Goal: Task Accomplishment & Management: Use online tool/utility

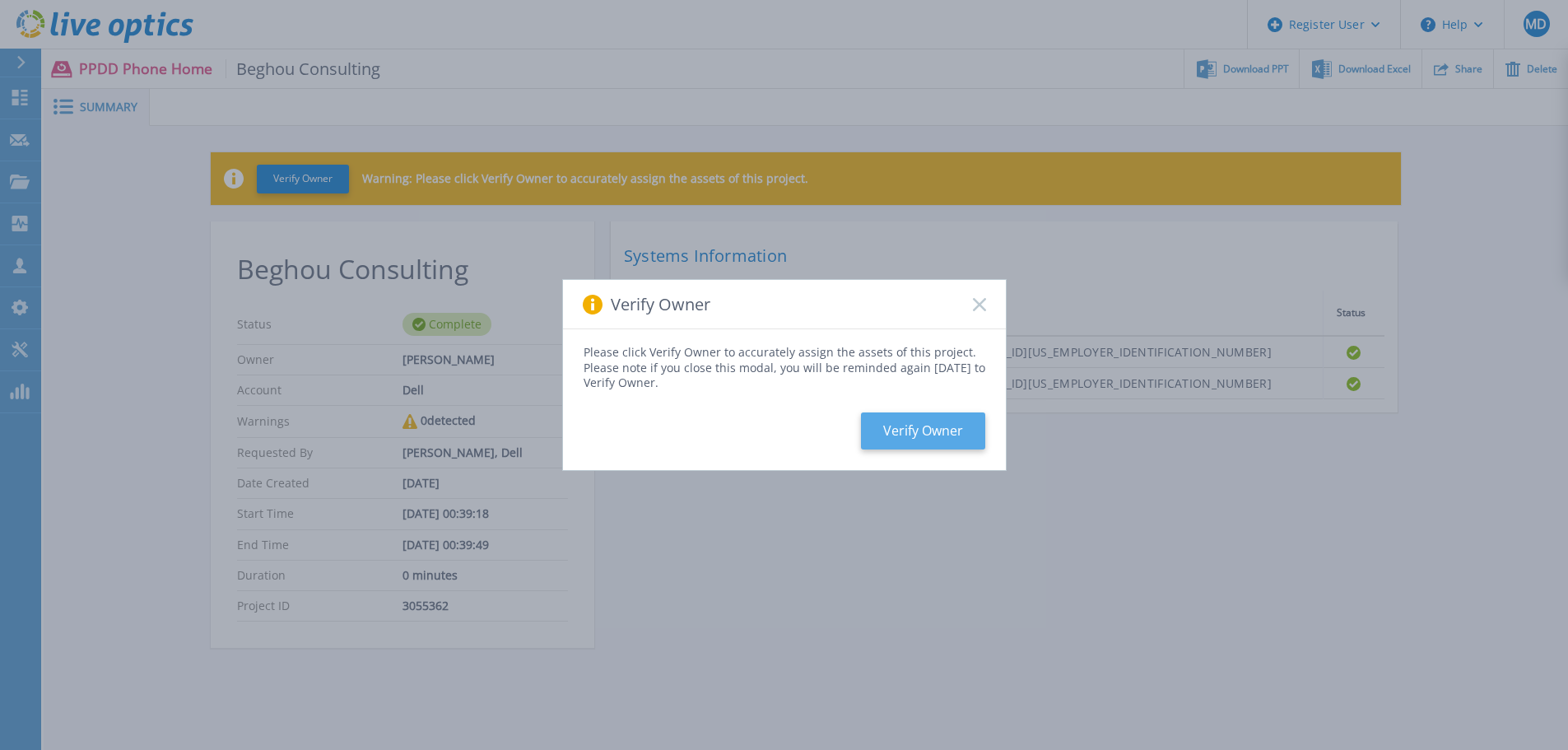
click at [968, 430] on button "Verify Owner" at bounding box center [923, 431] width 124 height 37
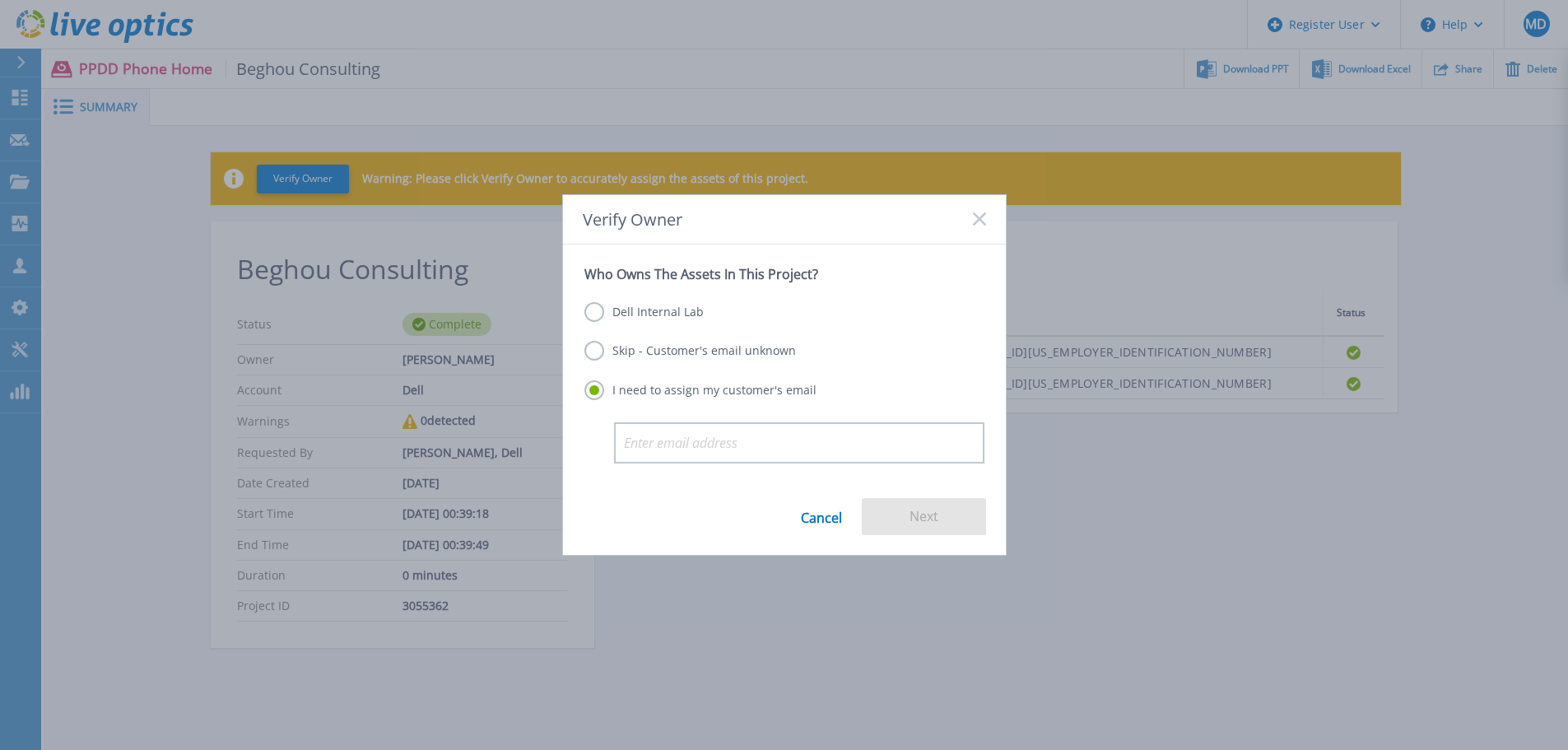
click at [656, 353] on label "Skip - Customer's email unknown" at bounding box center [690, 350] width 212 height 19
click at [0, 0] on input "Skip - Customer's email unknown" at bounding box center [0, 0] width 0 height 0
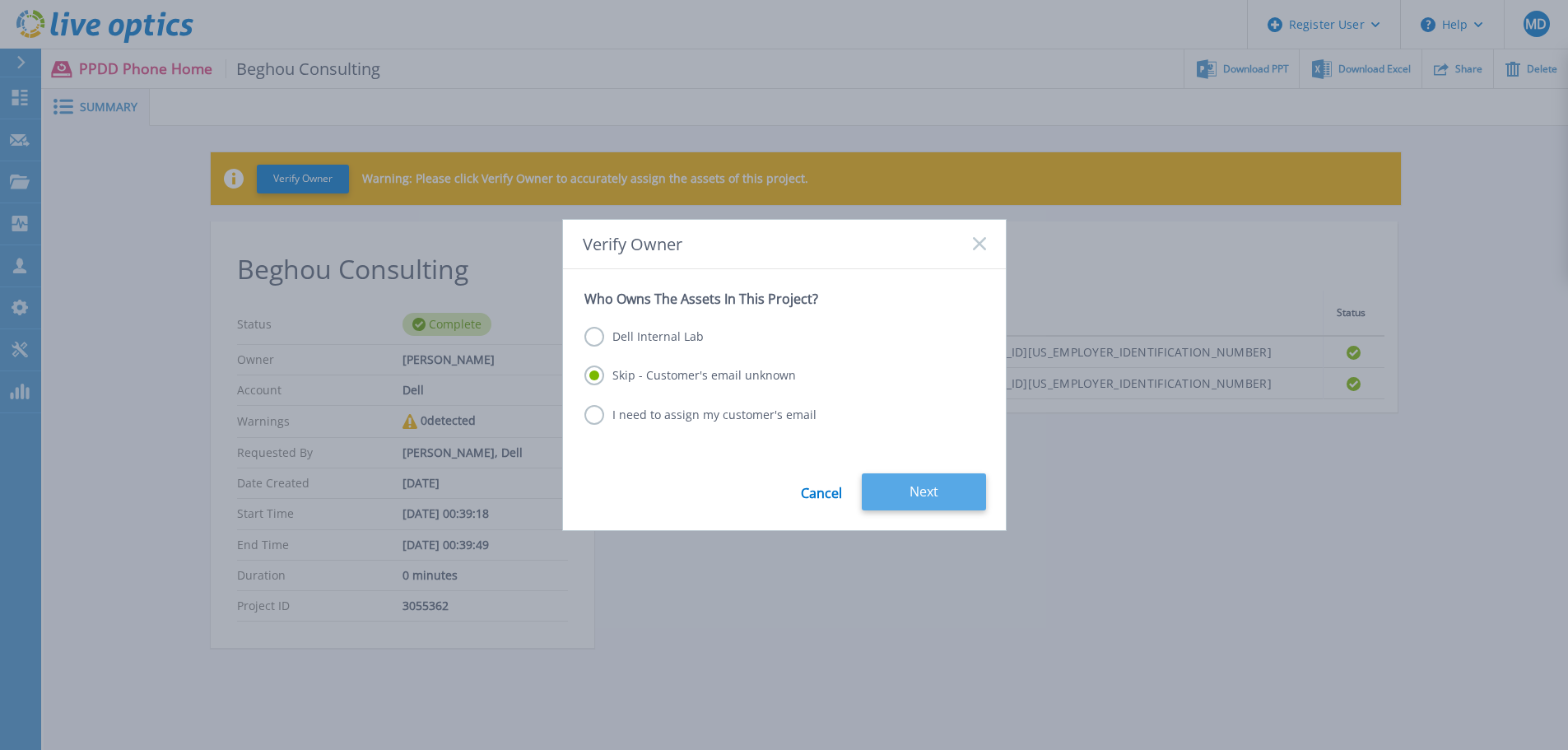
click at [917, 482] on button "Next" at bounding box center [924, 492] width 124 height 37
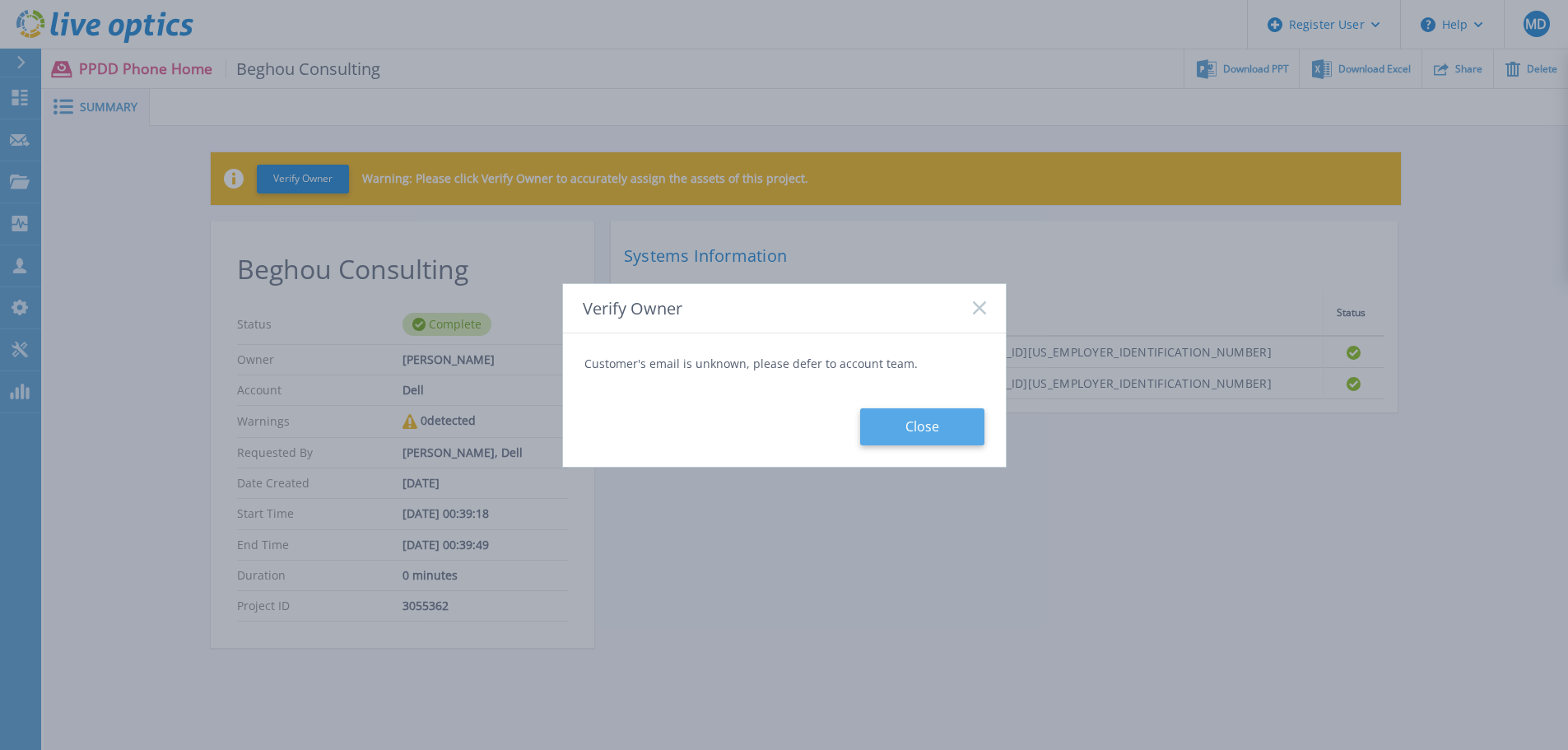
click at [902, 411] on button "Close" at bounding box center [922, 427] width 124 height 37
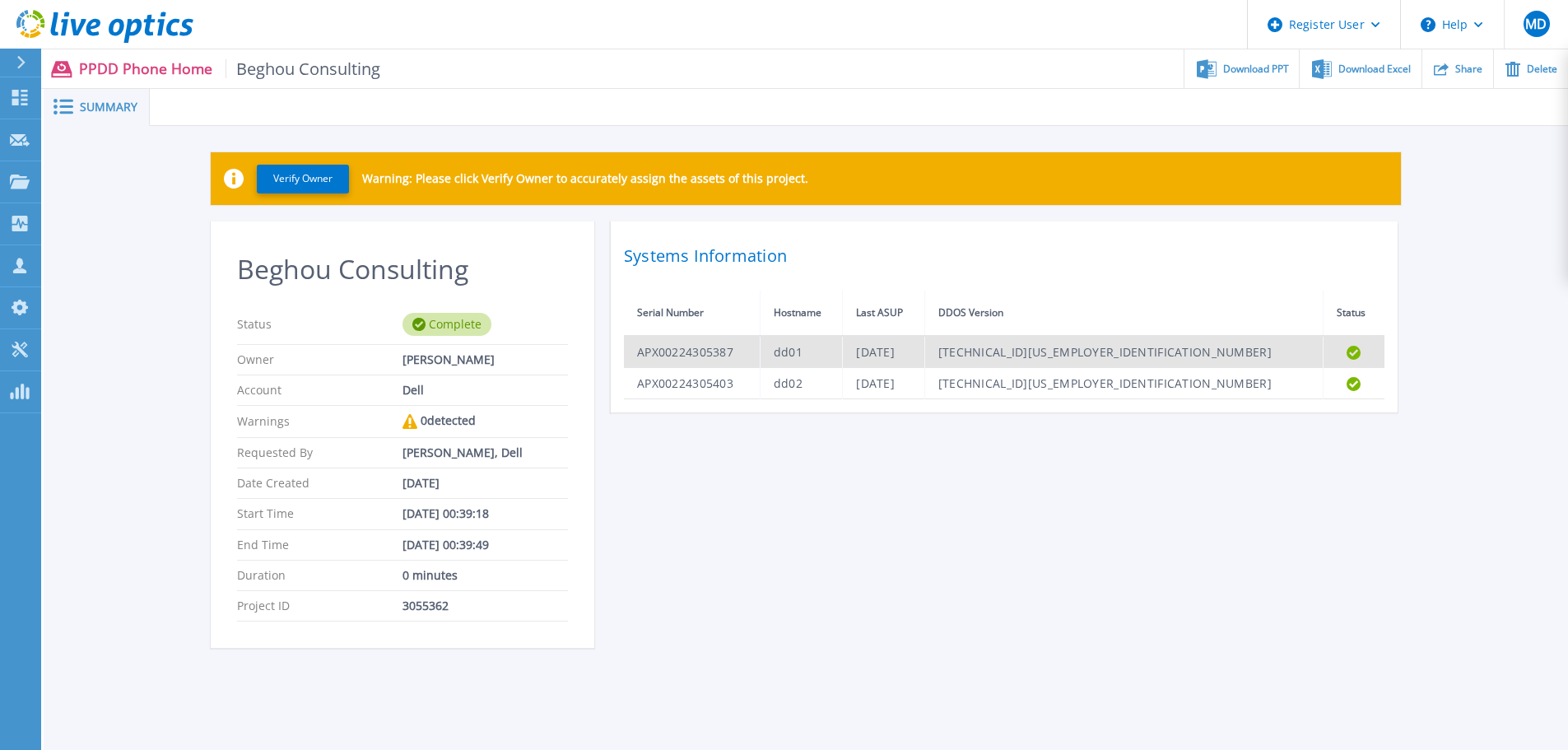
click at [1187, 353] on td "[TECHNICAL_ID][US_EMPLOYER_IDENTIFICATION_NUMBER]" at bounding box center [1123, 352] width 398 height 32
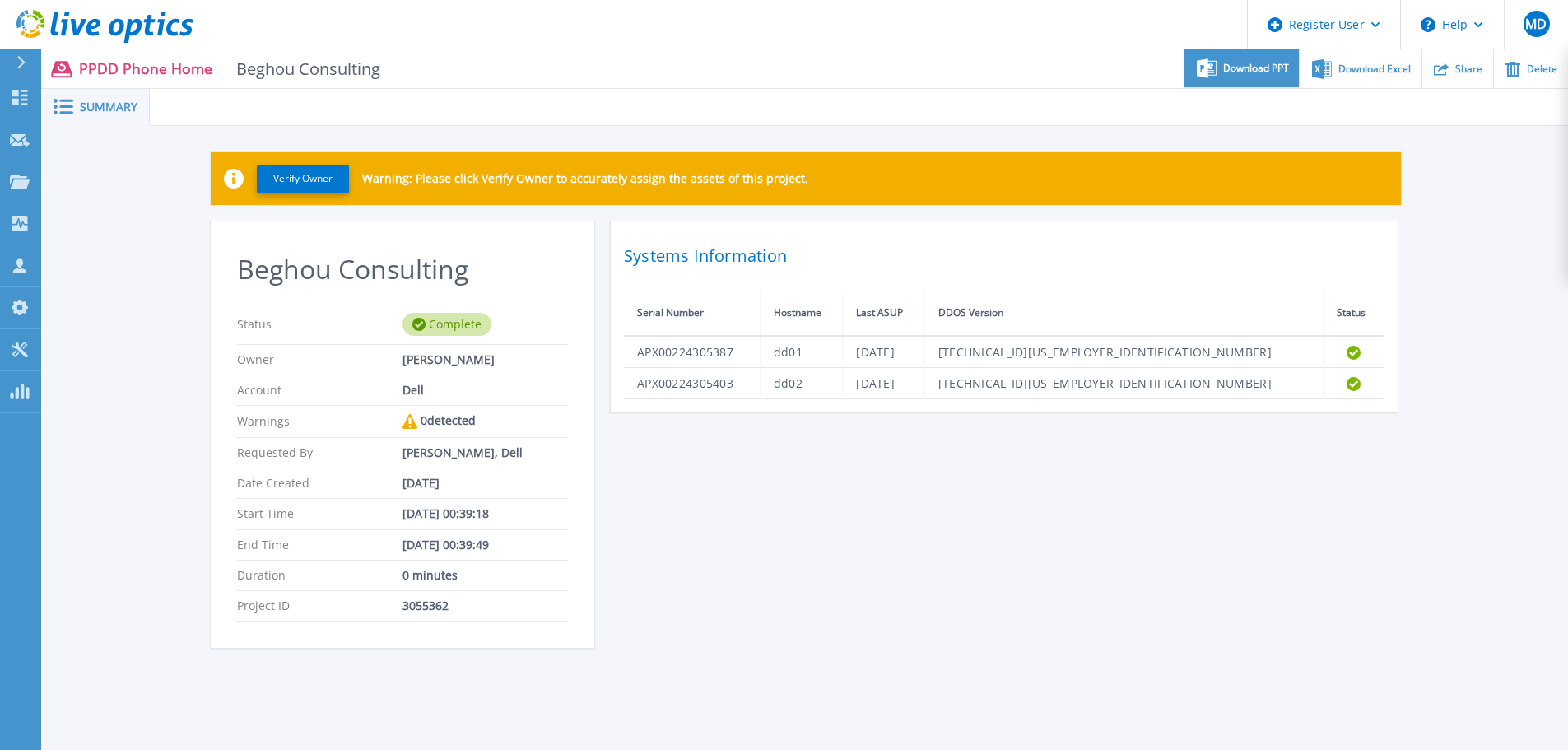
click at [1251, 64] on span "Download PPT" at bounding box center [1255, 68] width 66 height 10
click at [34, 104] on link "Dashboard Dashboard" at bounding box center [20, 97] width 41 height 42
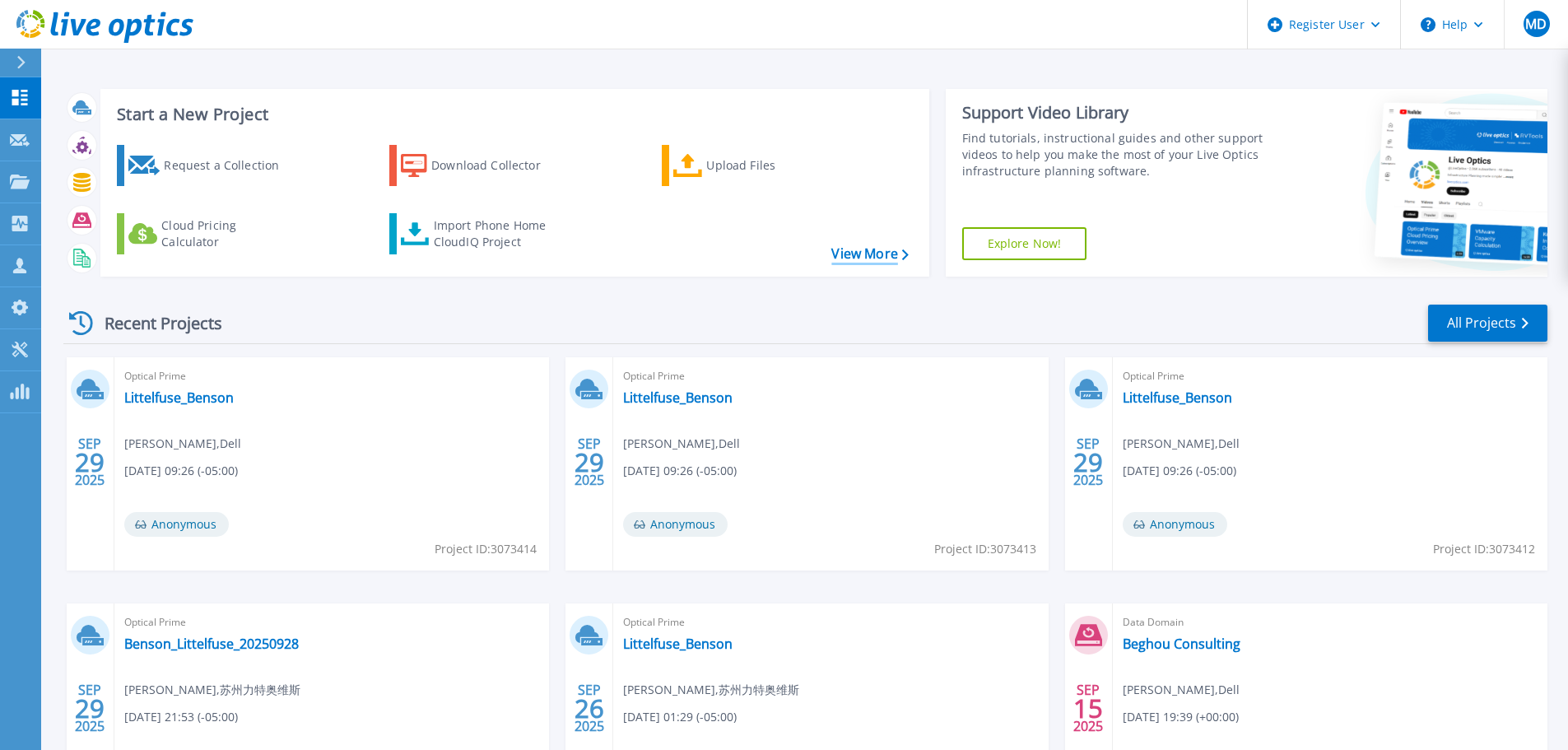
click at [864, 260] on link "View More" at bounding box center [869, 253] width 76 height 16
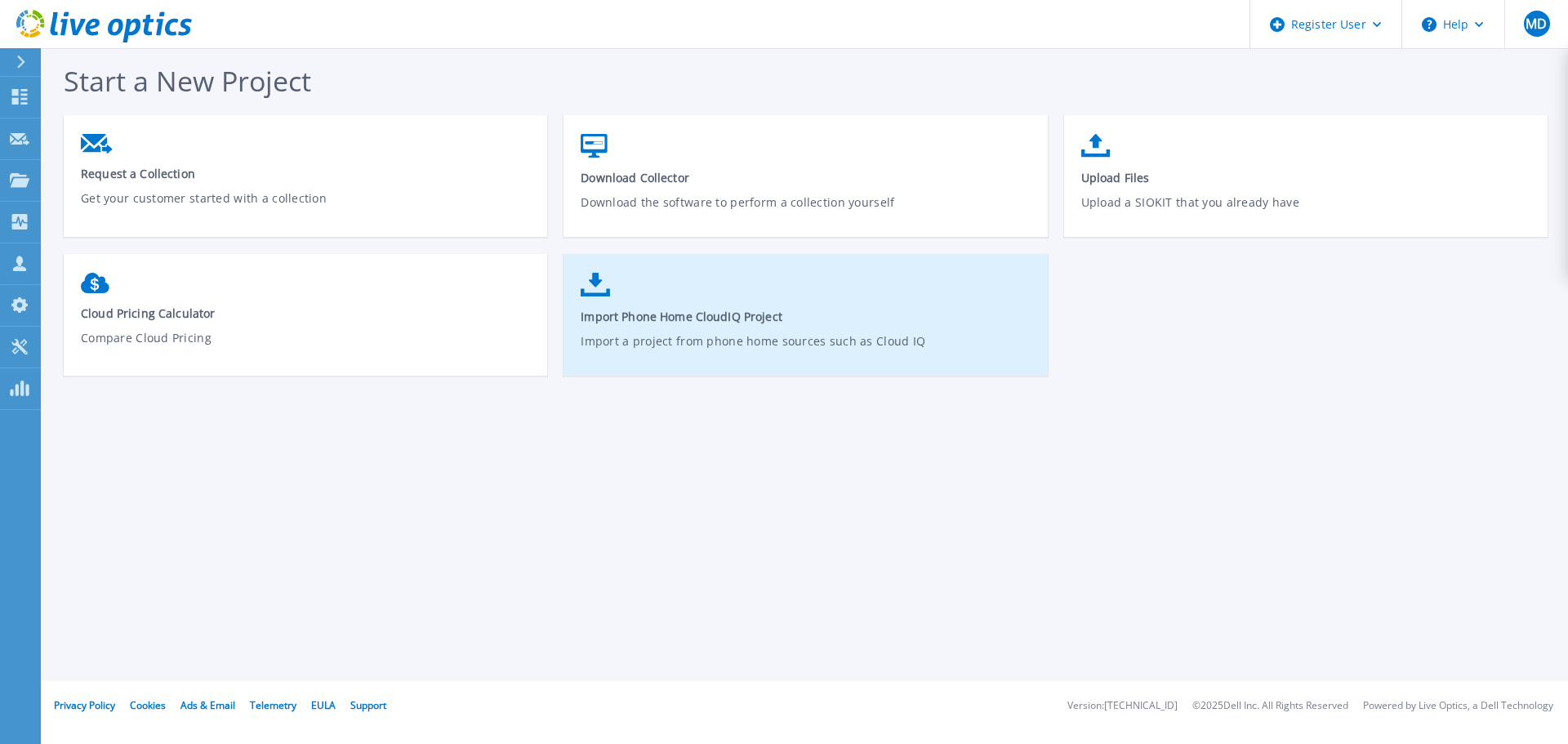
click at [955, 286] on link "Import Phone Home CloudIQ Project Import a project from phone home sources such…" at bounding box center [805, 322] width 484 height 117
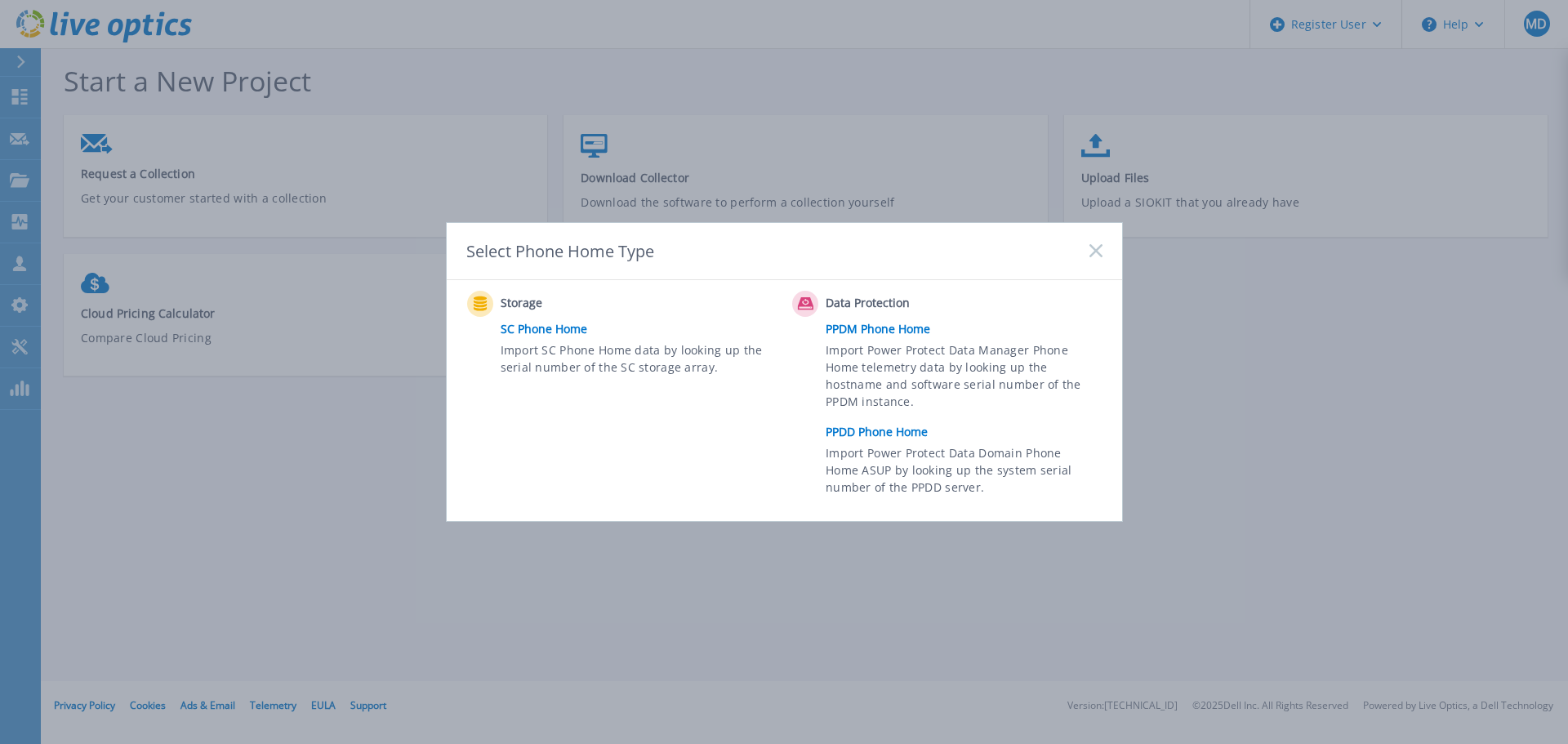
click at [894, 319] on link "PPDM Phone Home" at bounding box center [967, 329] width 284 height 25
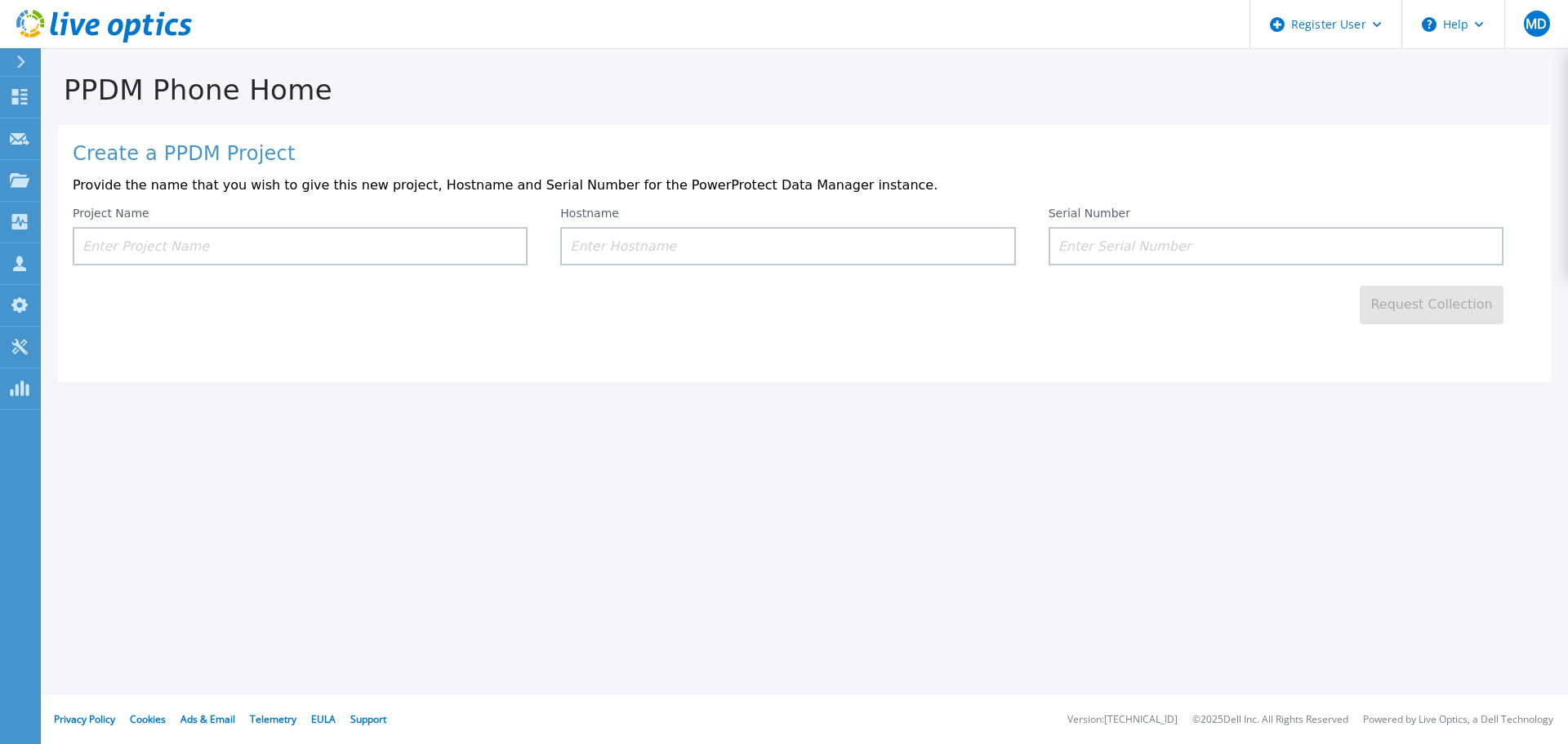
click at [486, 251] on input at bounding box center [300, 246] width 455 height 39
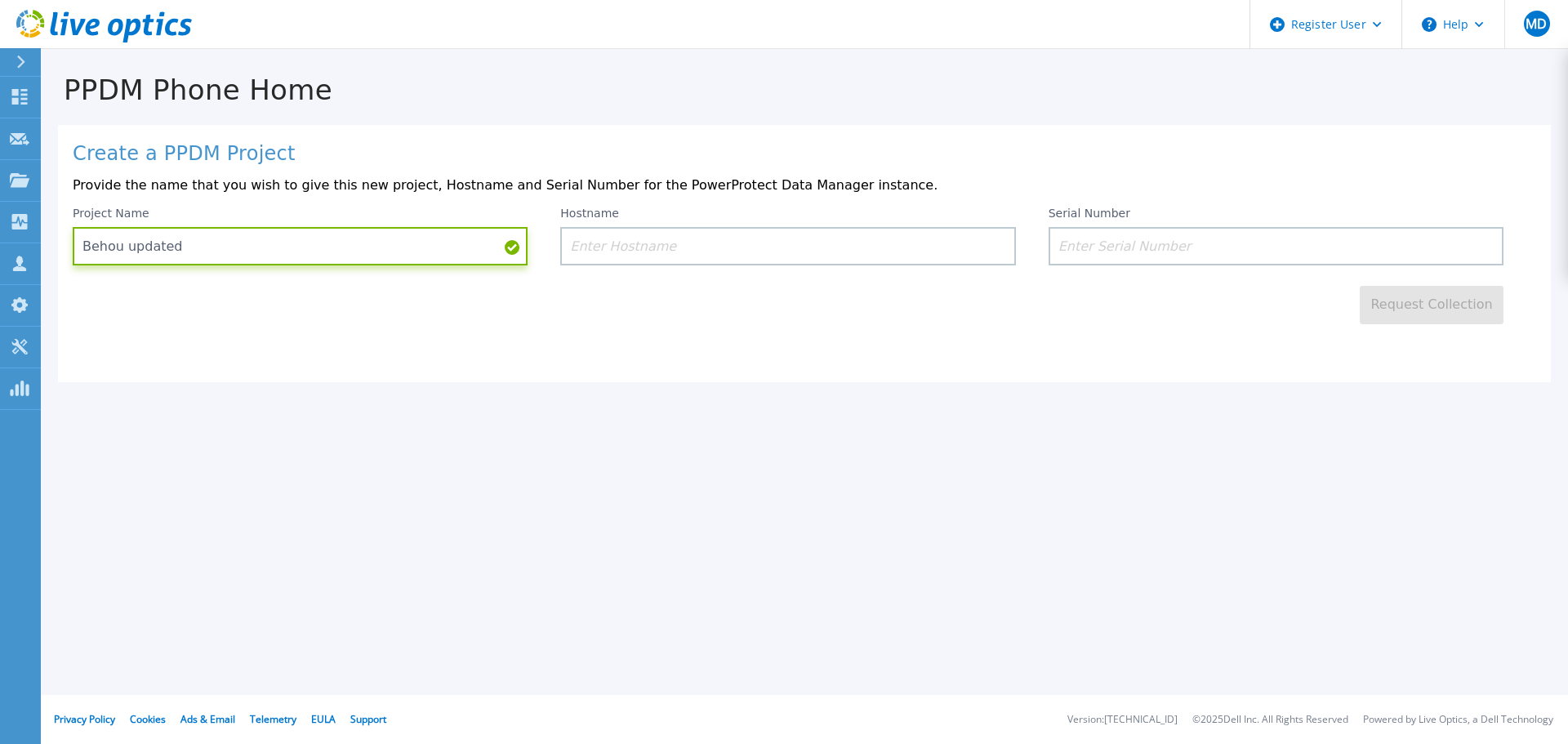
click at [96, 241] on input "Behou updated" at bounding box center [300, 246] width 455 height 39
click at [223, 247] on input "Beghou updated" at bounding box center [300, 246] width 455 height 39
type input "Beghou updated 10.14"
click at [730, 305] on div "Request Collection" at bounding box center [804, 295] width 1464 height 59
click at [1110, 234] on input at bounding box center [1276, 246] width 455 height 39
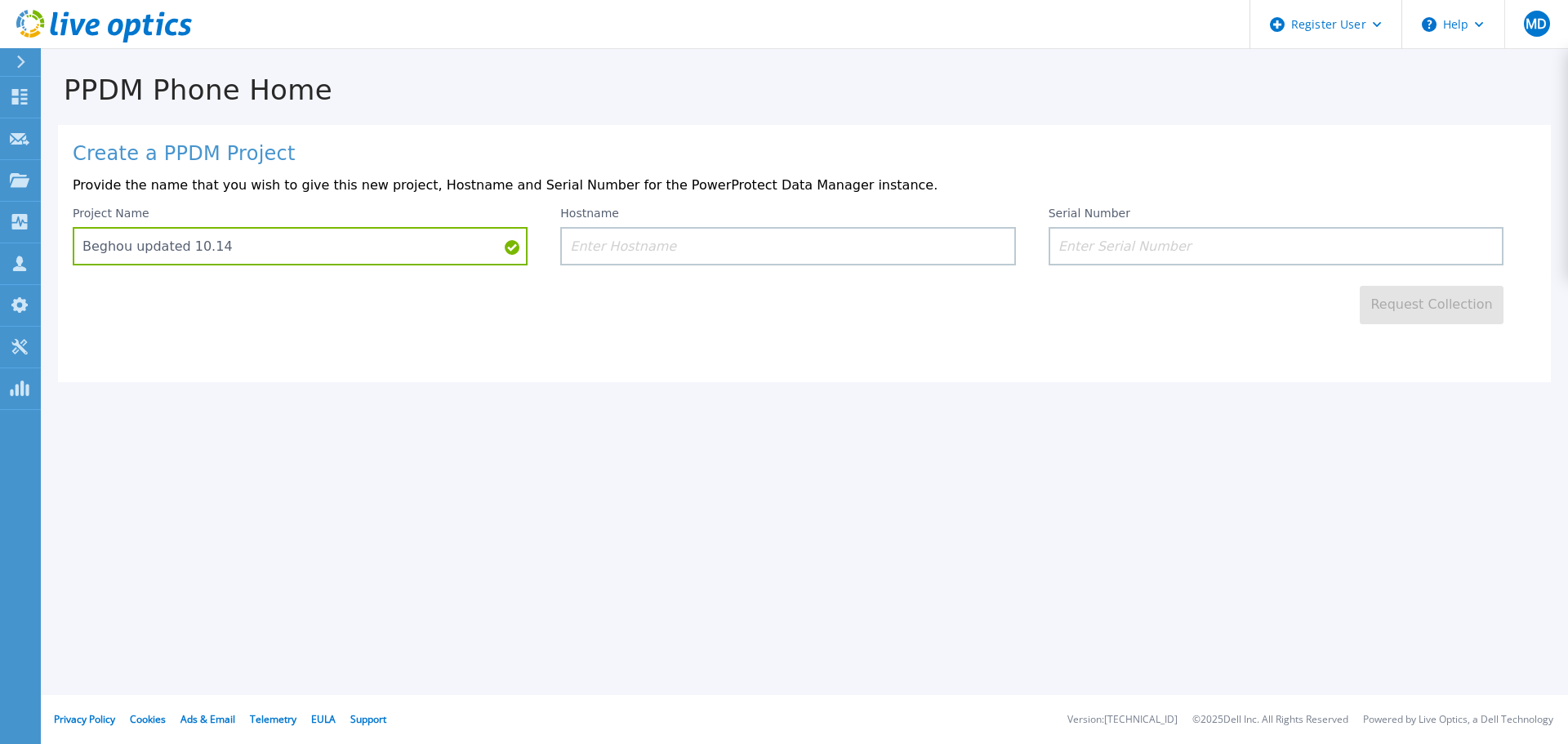
paste input "APX00224305387"
type input "APX00224305387"
click at [21, 97] on icon at bounding box center [19, 97] width 19 height 16
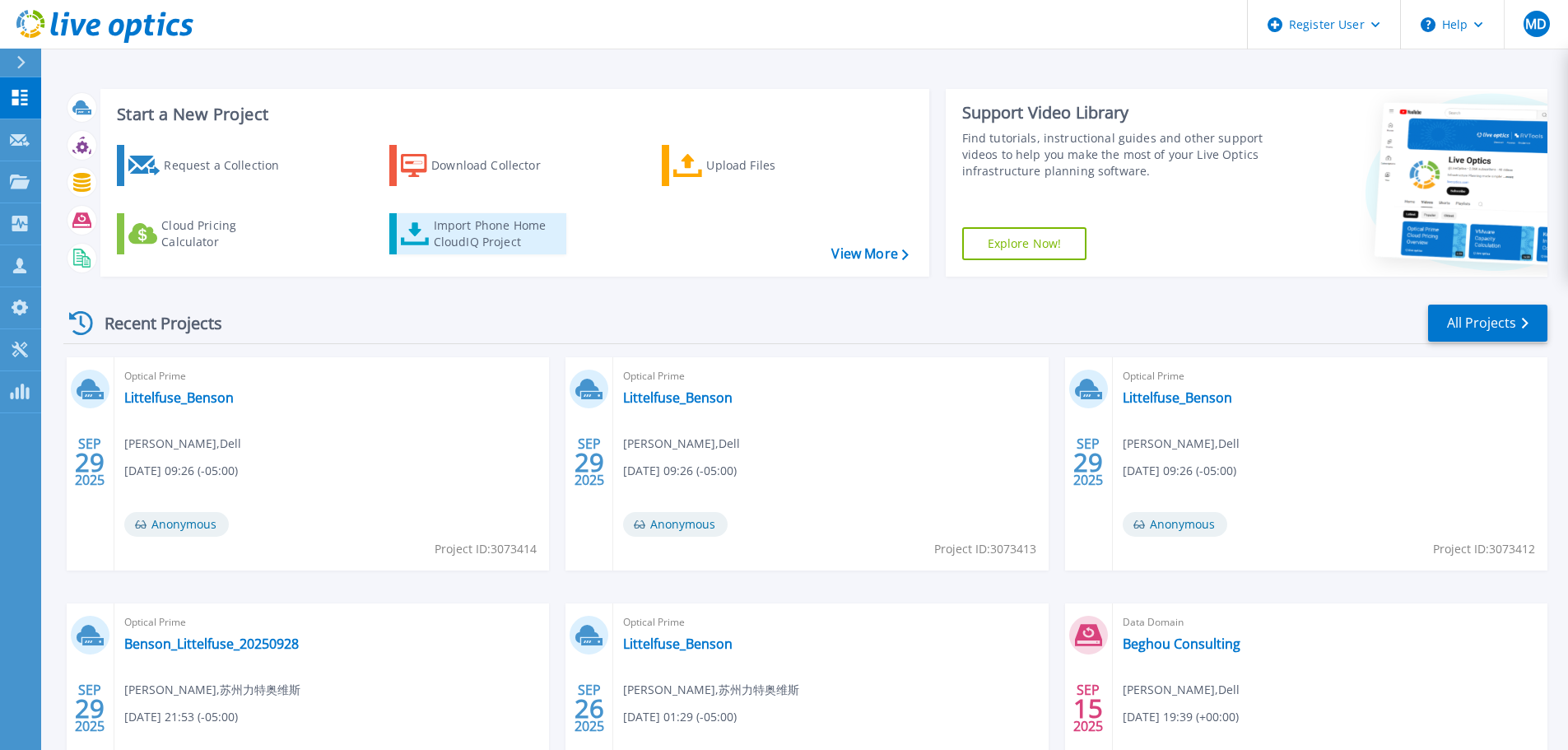
click at [417, 239] on icon at bounding box center [415, 234] width 29 height 24
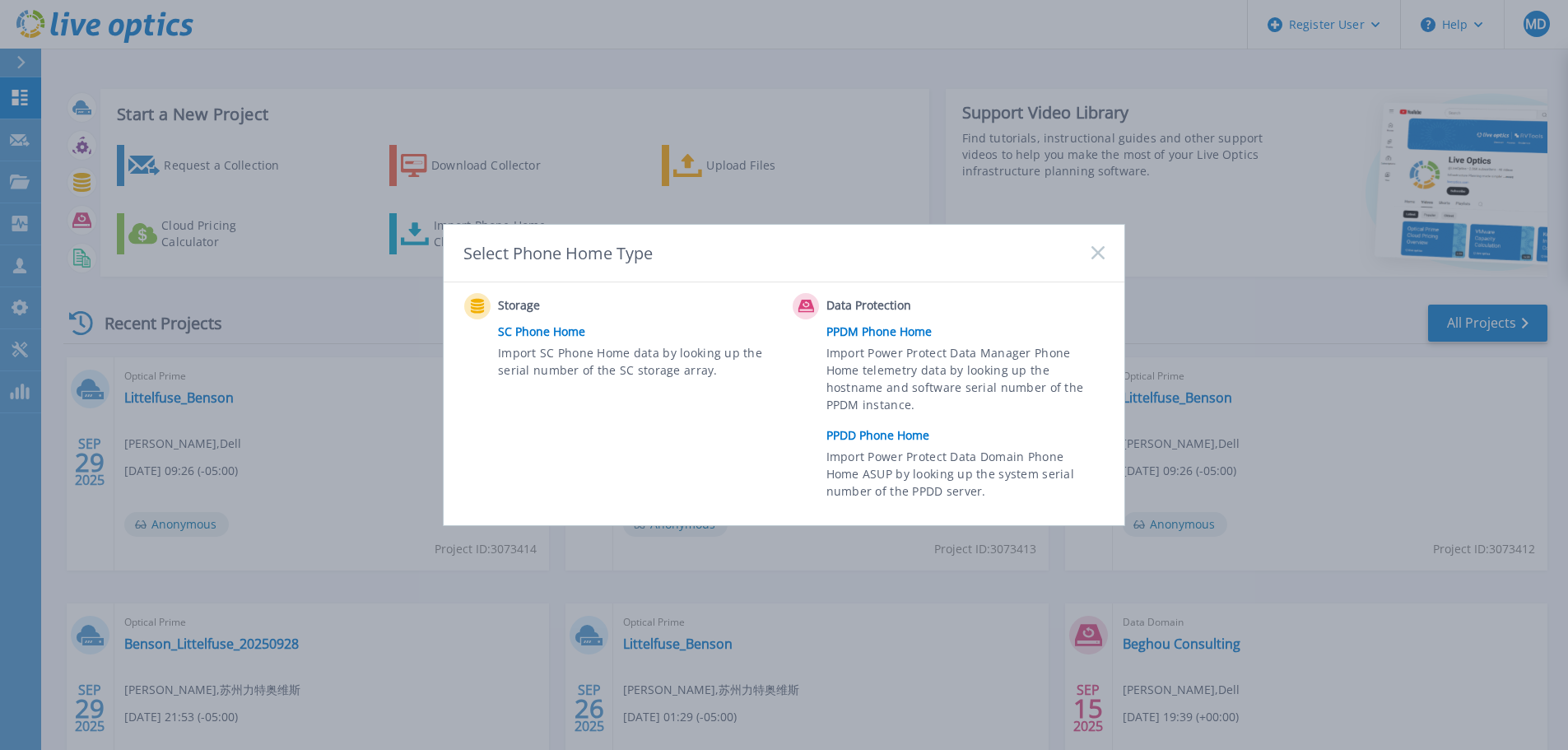
click at [895, 442] on link "PPDD Phone Home" at bounding box center [969, 435] width 286 height 25
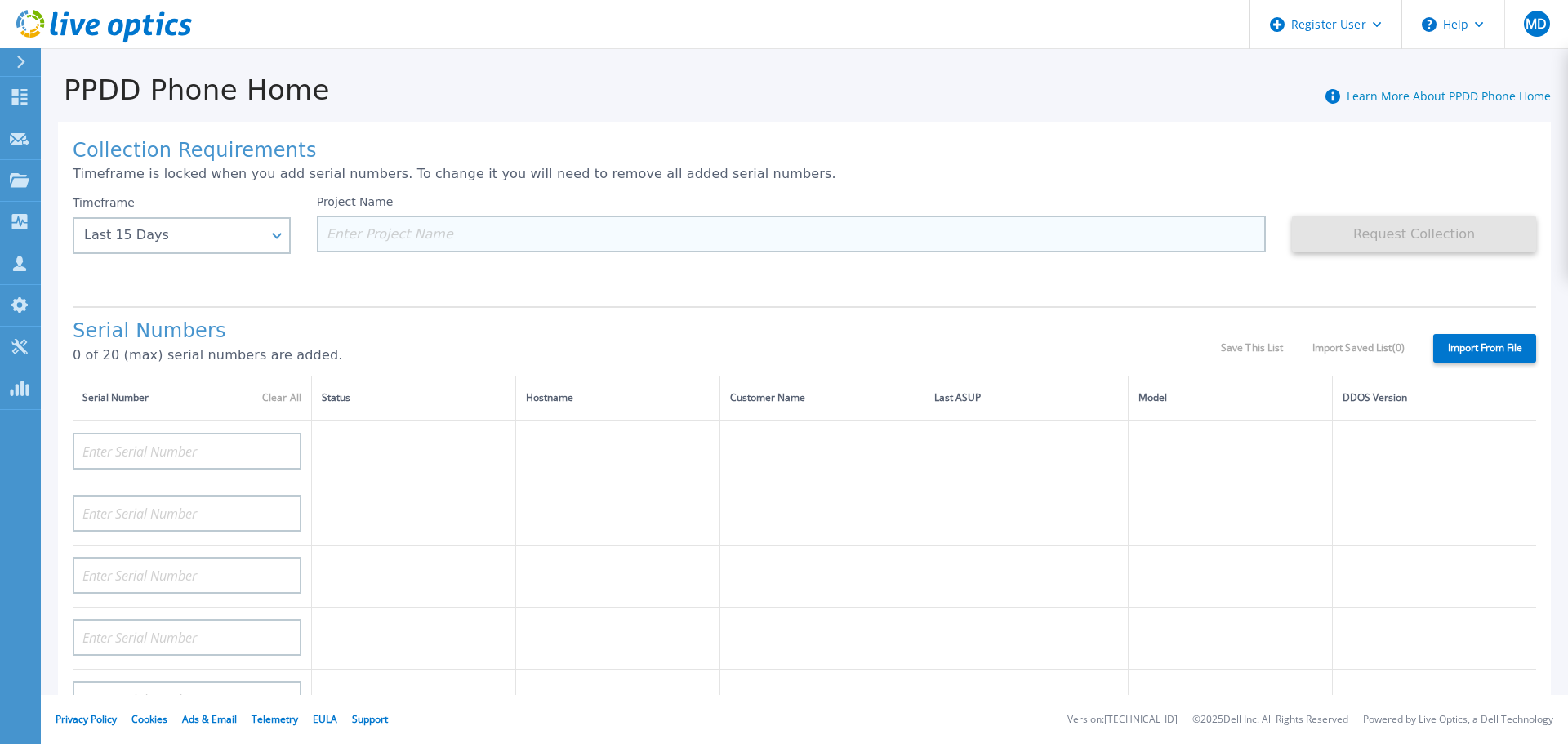
click at [384, 227] on input at bounding box center [791, 234] width 950 height 37
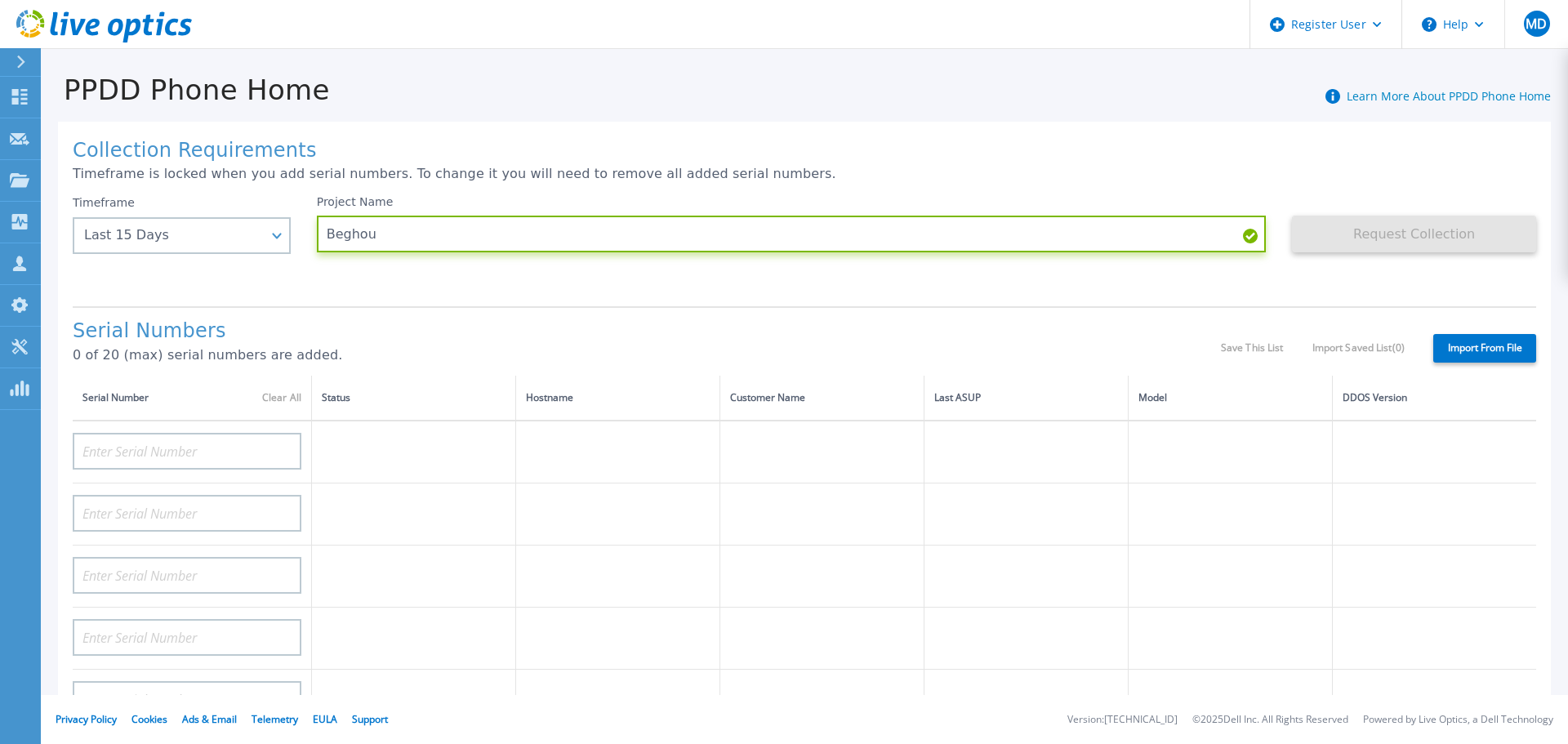
type input "Beghou"
click at [451, 291] on div "Project Name [PERSON_NAME]" at bounding box center [804, 244] width 976 height 98
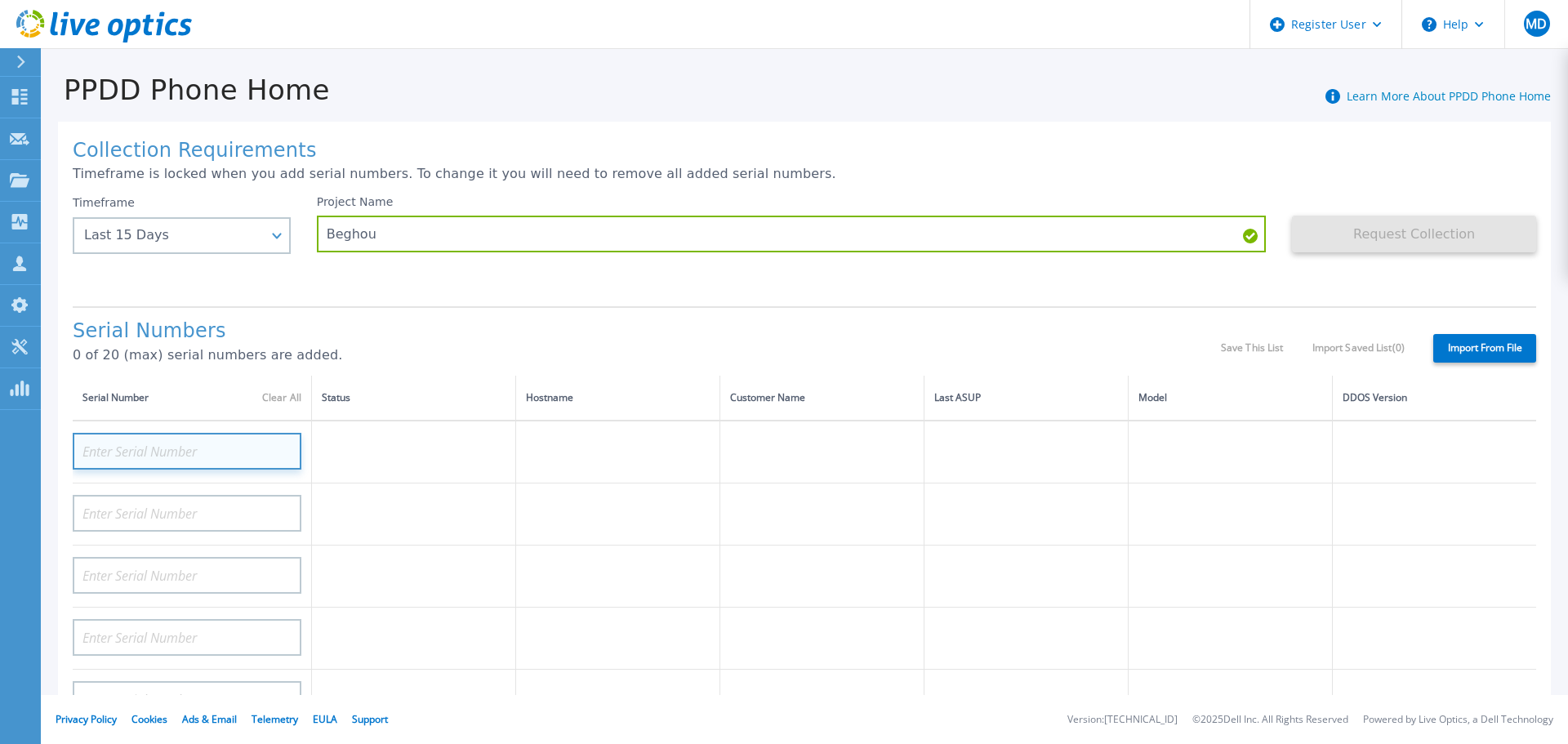
click at [227, 448] on input at bounding box center [187, 451] width 228 height 37
paste input "APX00224305387"
type input "APX00224305387"
click at [352, 334] on h1 "Serial Numbers" at bounding box center [647, 331] width 1148 height 23
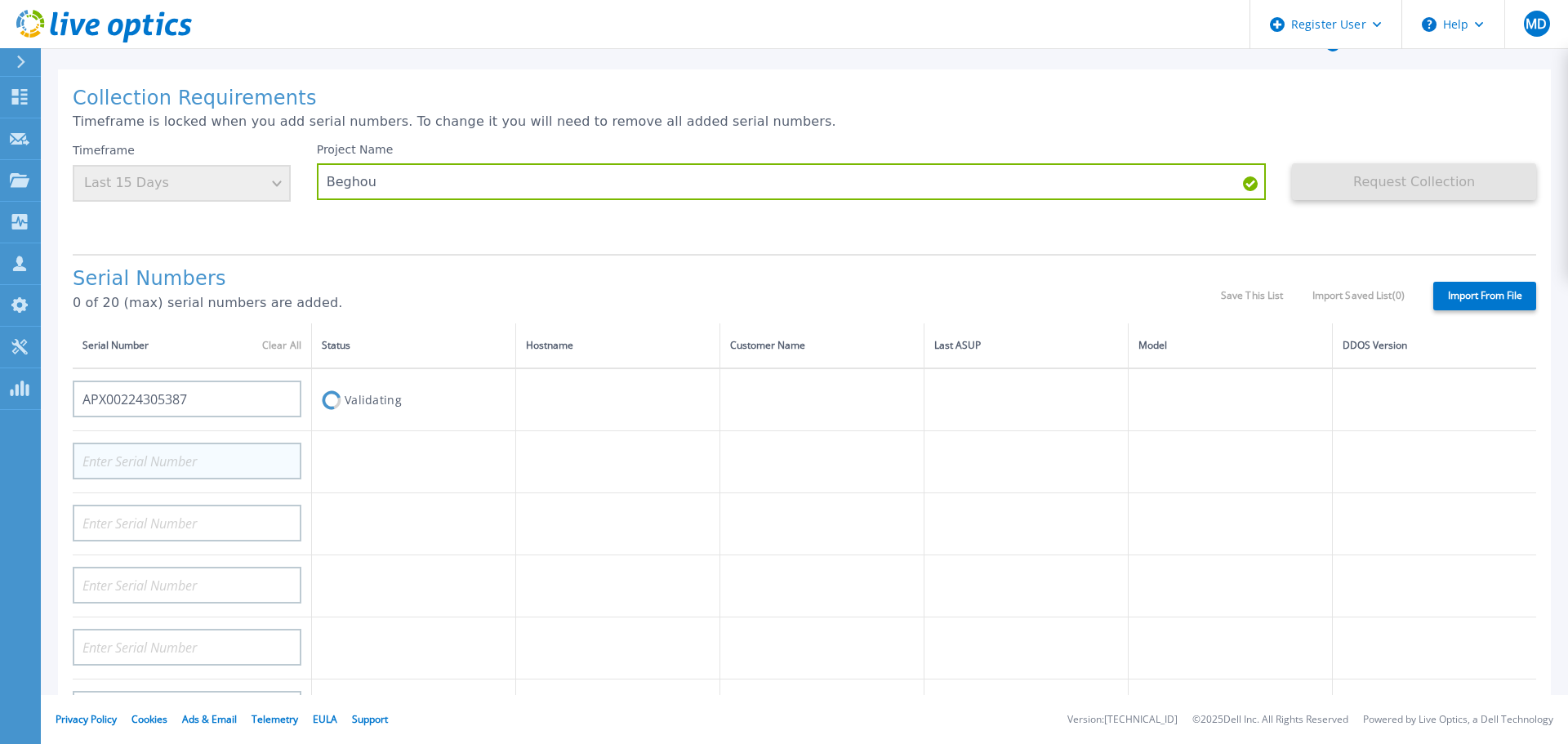
scroll to position [82, 0]
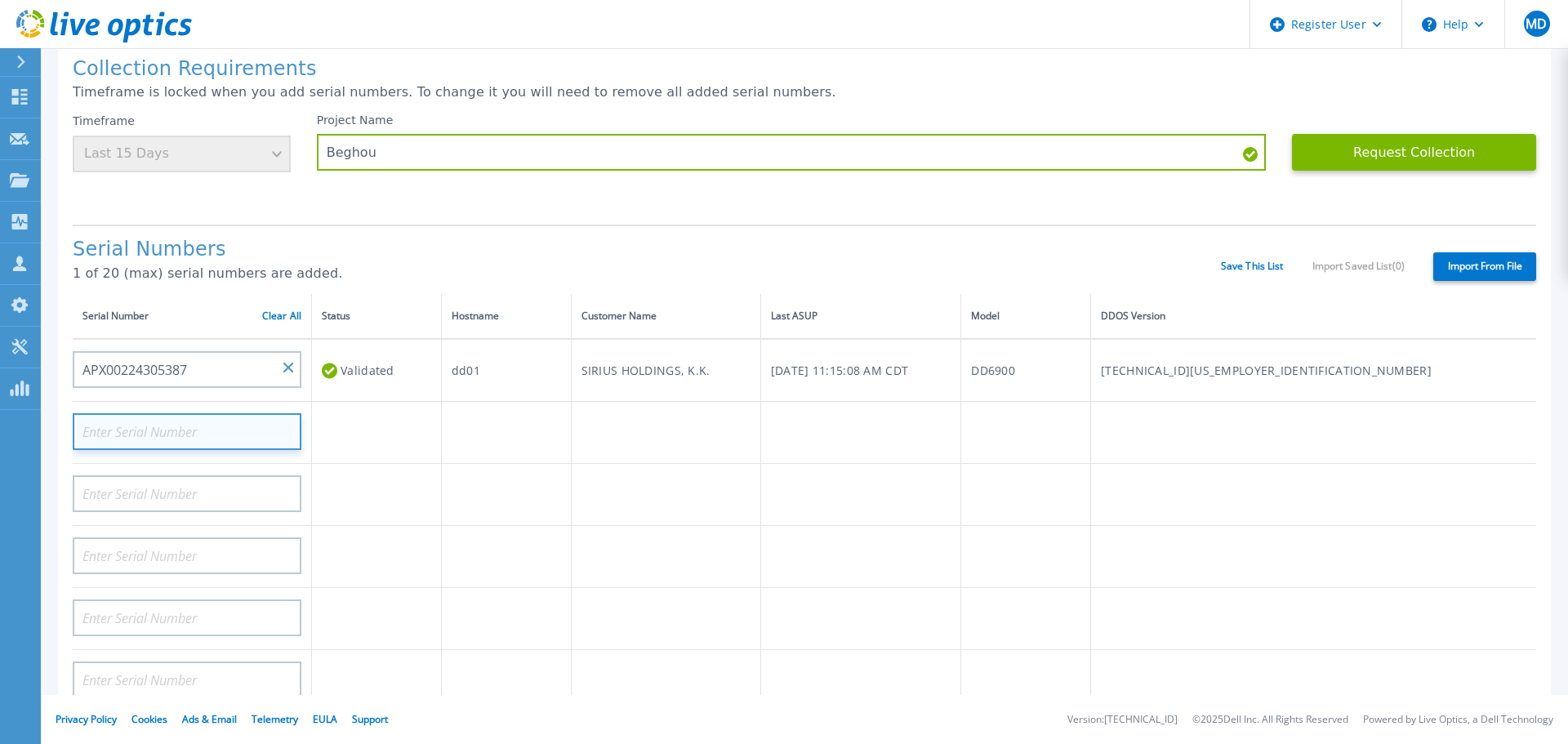
click at [226, 448] on input at bounding box center [187, 432] width 228 height 37
paste input "APX00224305403"
type input "APX00224305403"
click at [500, 238] on h1 "Serial Numbers" at bounding box center [647, 250] width 1148 height 23
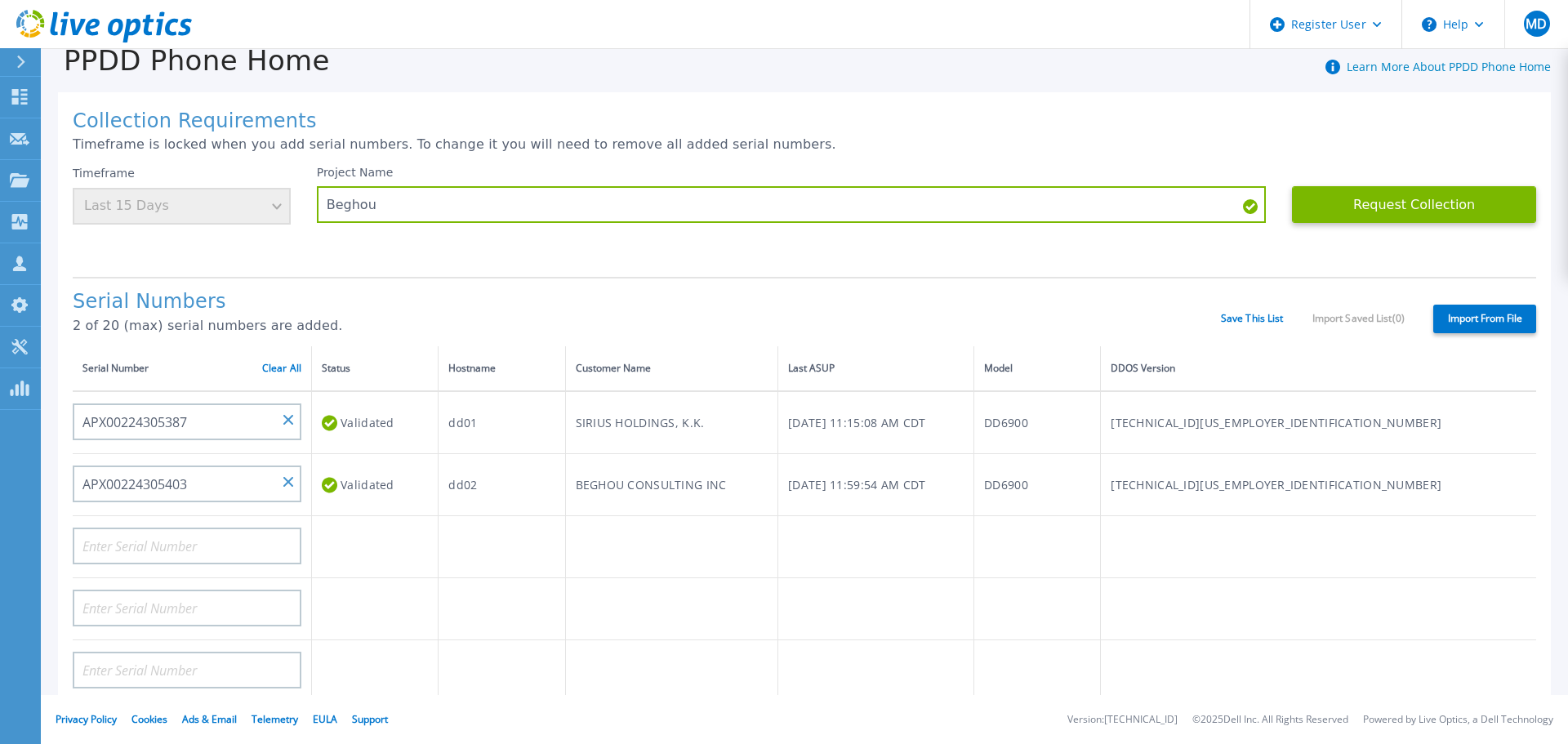
scroll to position [0, 0]
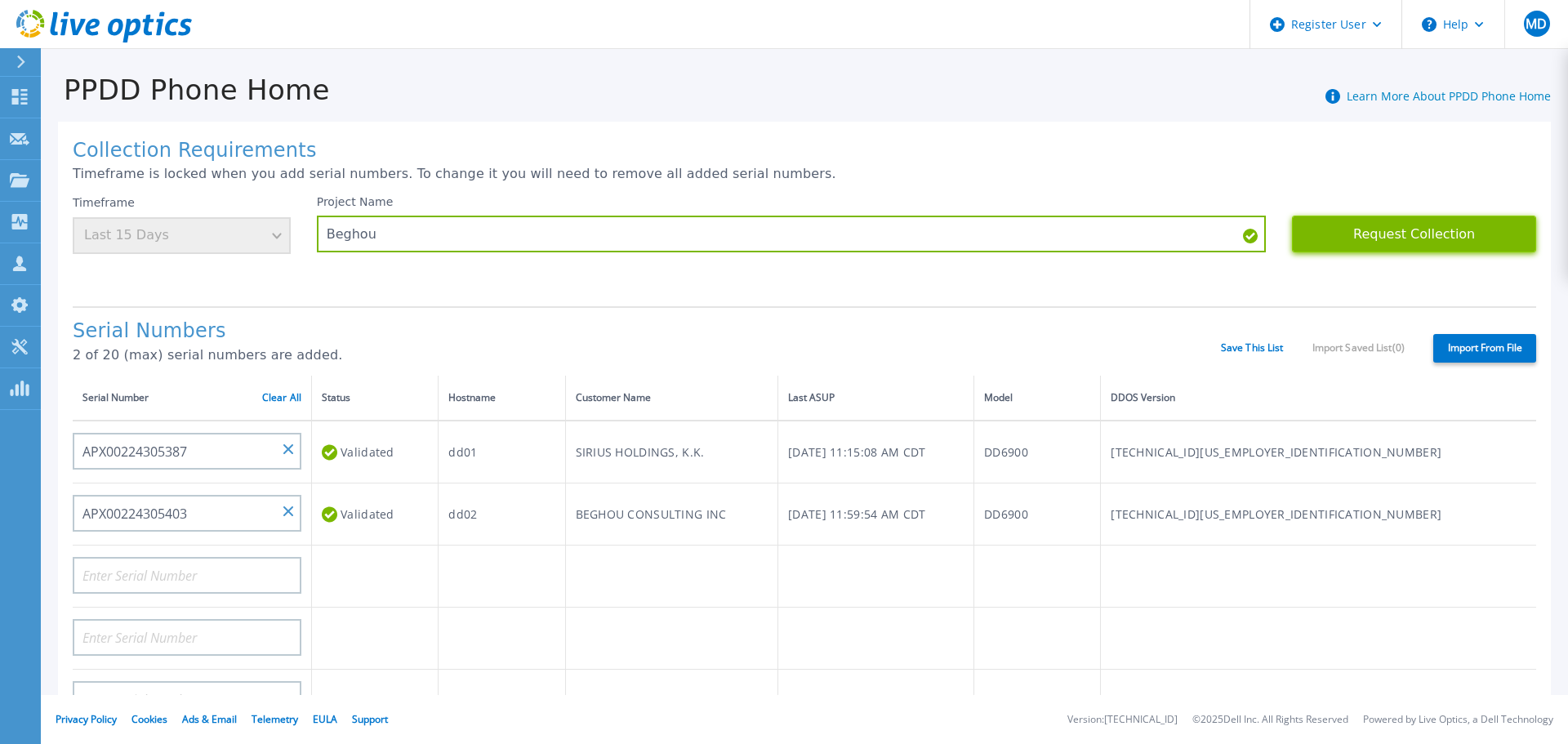
click at [1359, 234] on button "Request Collection" at bounding box center [1413, 234] width 244 height 37
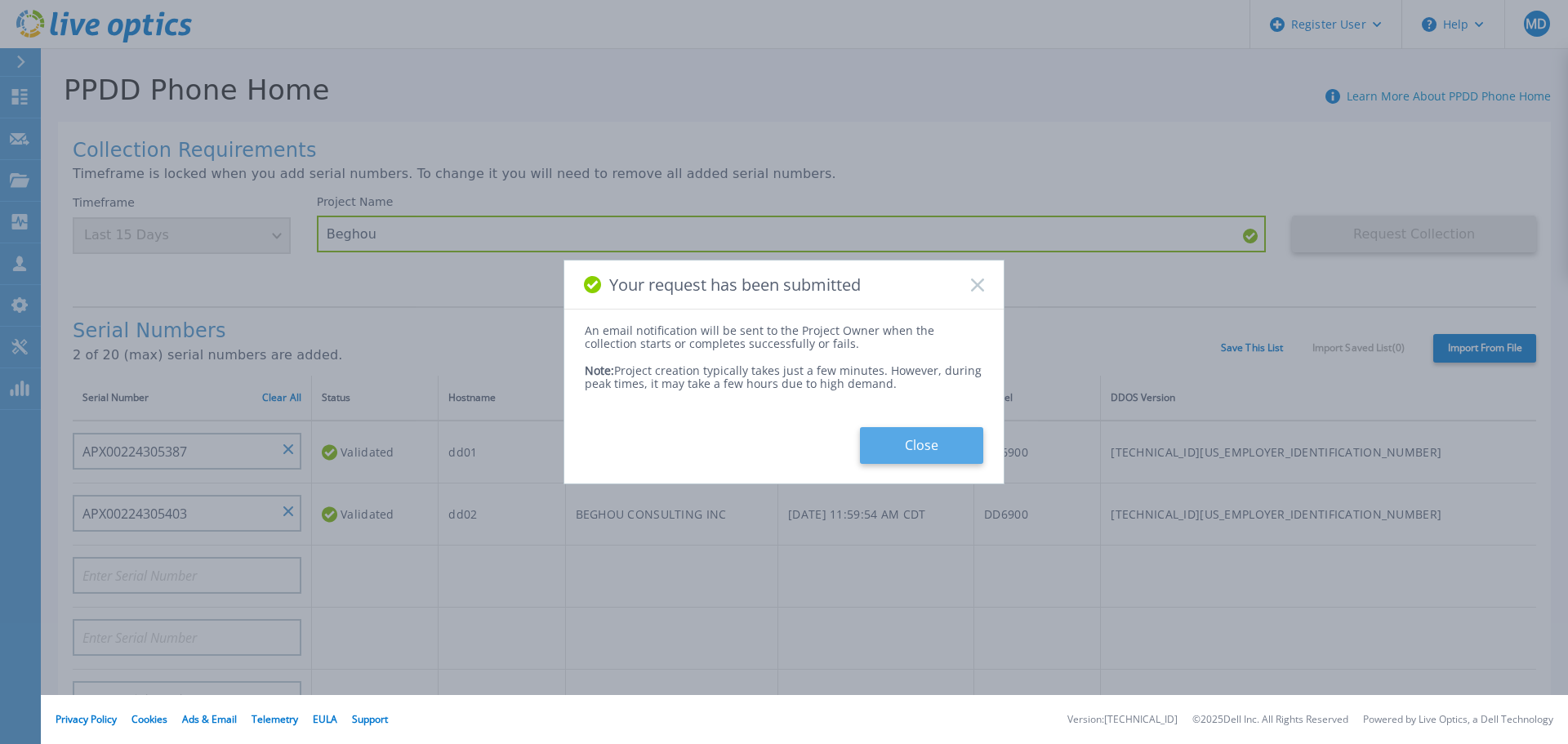
click at [907, 448] on button "Close" at bounding box center [921, 446] width 123 height 37
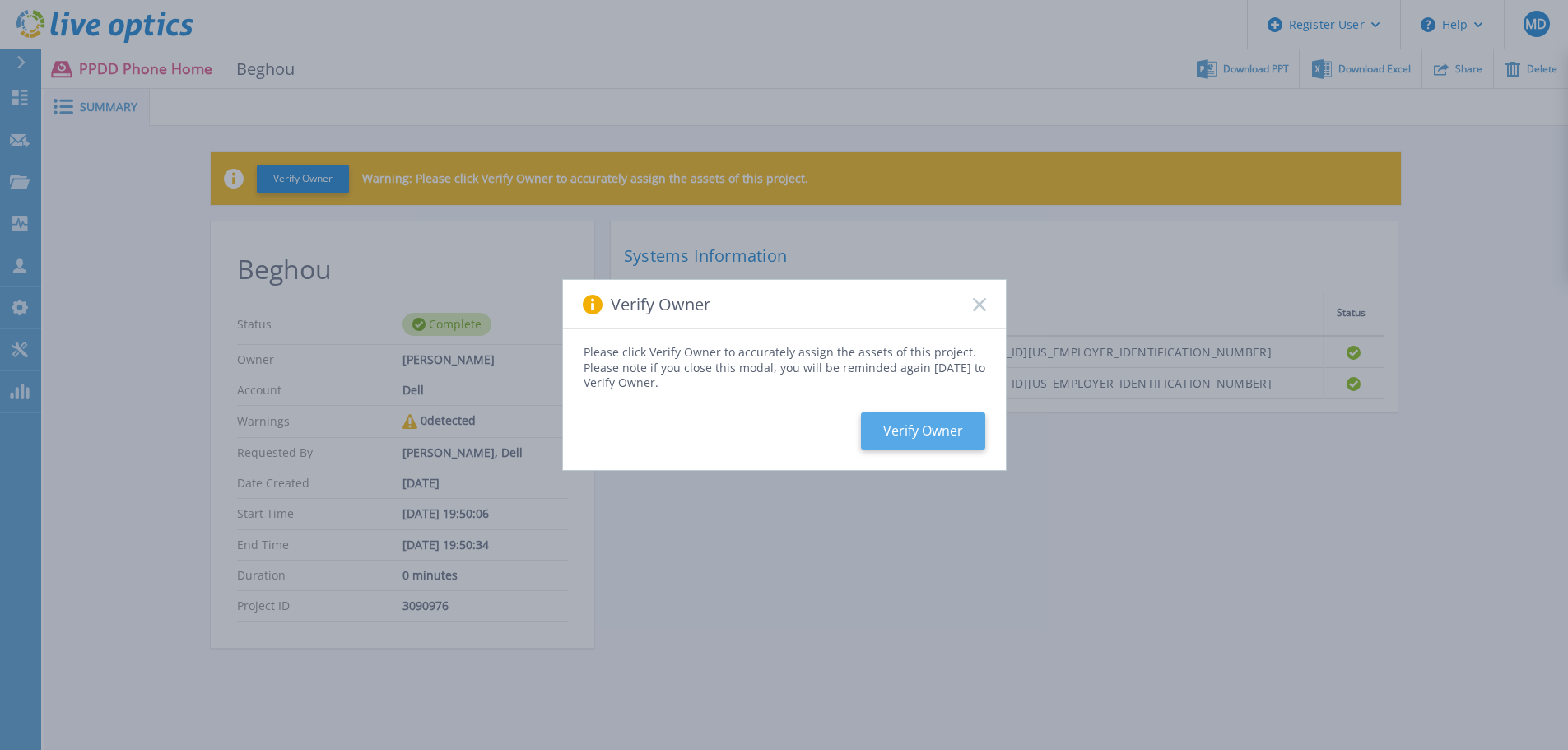
click at [897, 427] on button "Verify Owner" at bounding box center [923, 431] width 124 height 37
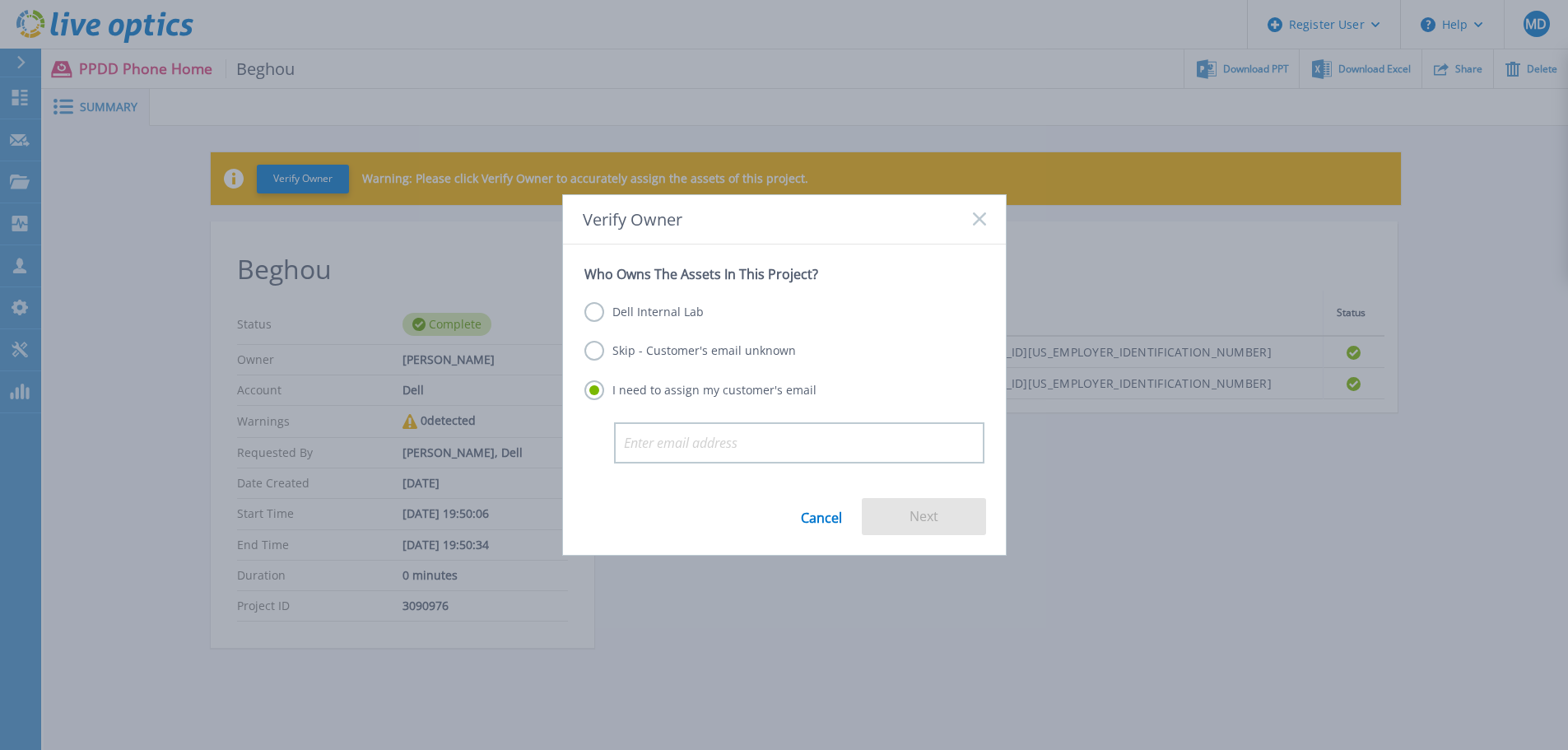
click at [661, 363] on div "Dell Internal Lab Skip - Customer's email unknown I need to assign my customer'…" at bounding box center [784, 352] width 400 height 140
click at [665, 356] on label "Skip - Customer's email unknown" at bounding box center [690, 350] width 212 height 19
click at [0, 0] on input "Skip - Customer's email unknown" at bounding box center [0, 0] width 0 height 0
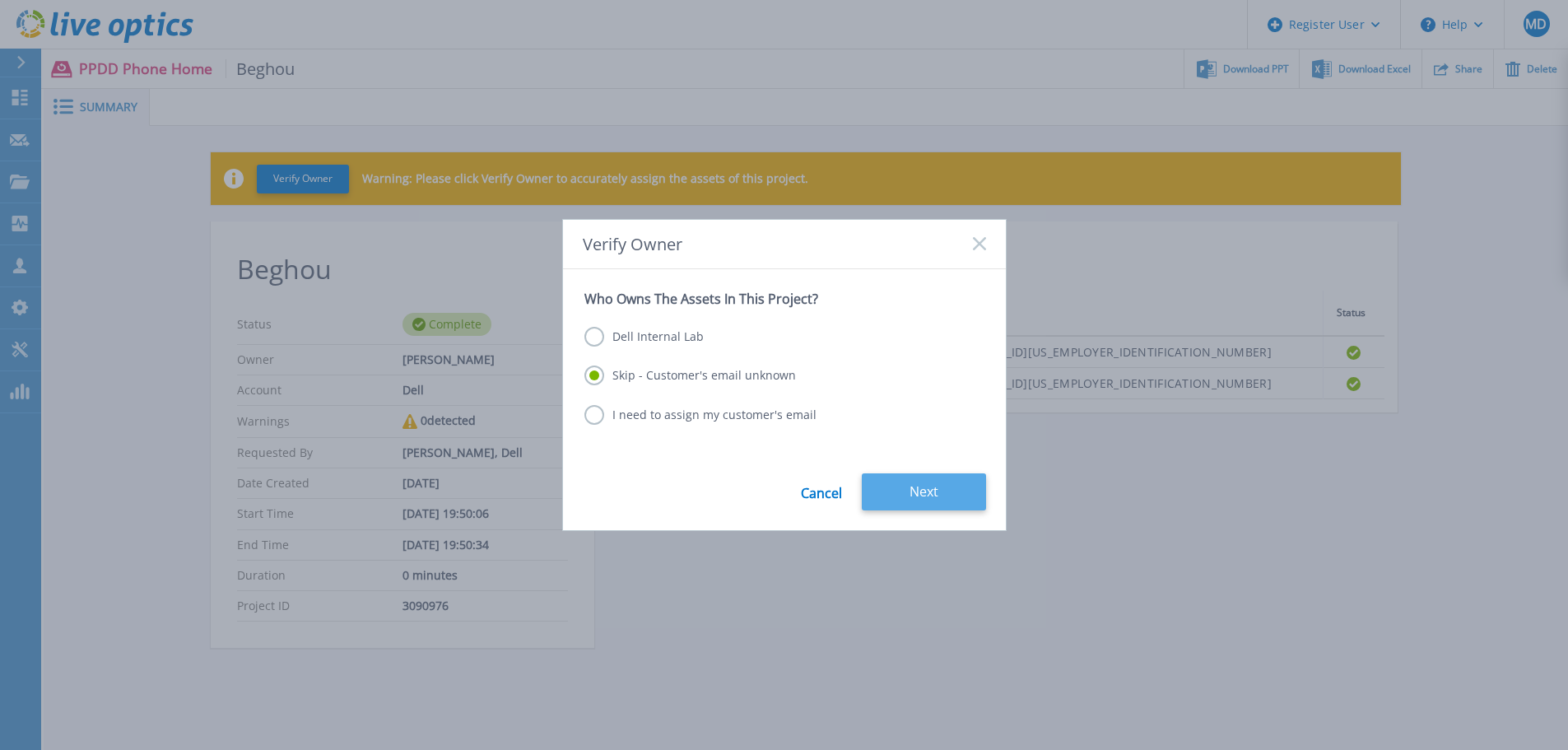
drag, startPoint x: 939, startPoint y: 471, endPoint x: 938, endPoint y: 491, distance: 20.0
click at [939, 472] on form "Who Owns The Assets In This Project? Dell Internal Lab Skip - Customer's email …" at bounding box center [784, 399] width 443 height 261
click at [938, 492] on button "Next" at bounding box center [924, 492] width 124 height 37
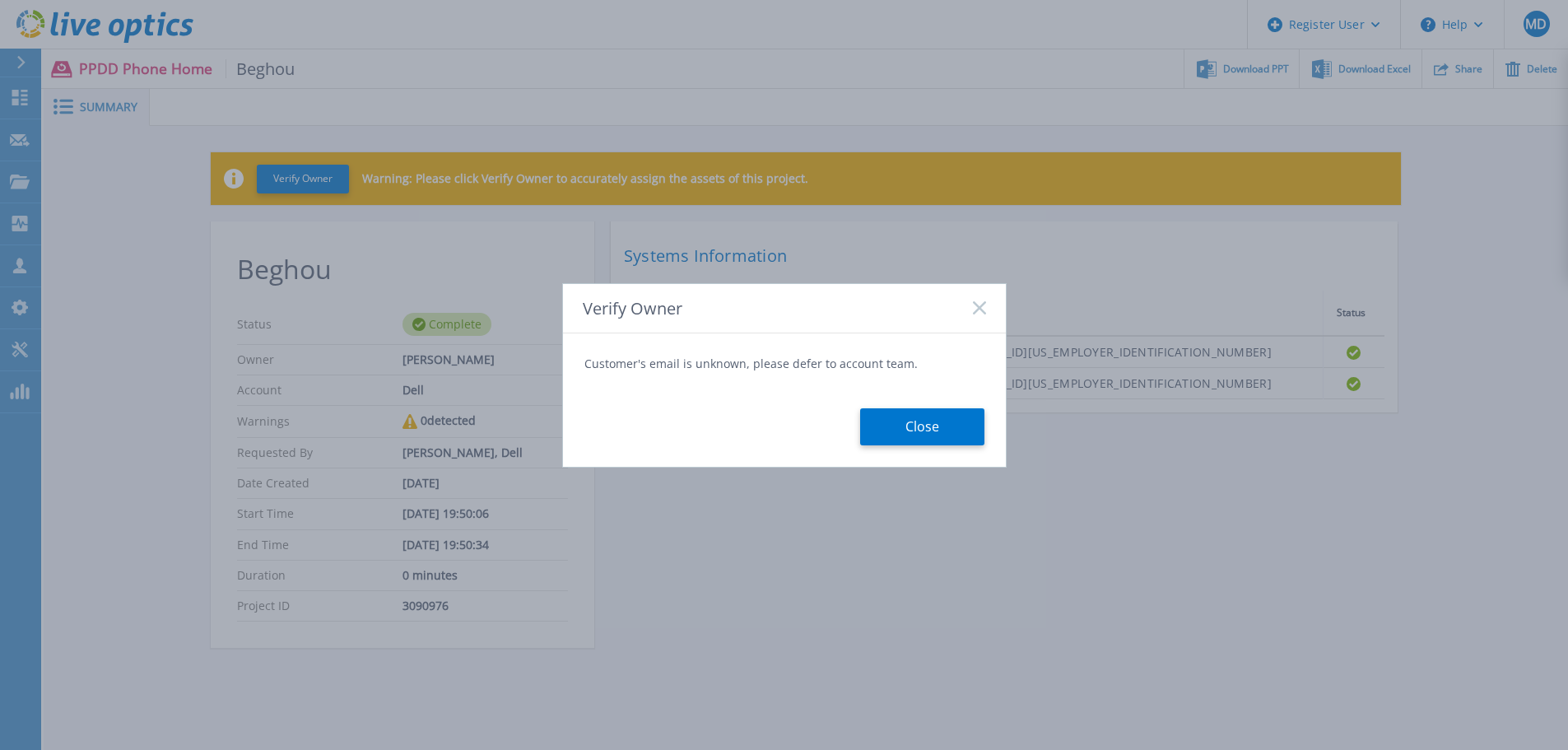
click at [927, 446] on form "Customer's email is unknown, please defer to account team. Close" at bounding box center [784, 400] width 443 height 134
click at [927, 427] on button "Close" at bounding box center [922, 427] width 124 height 37
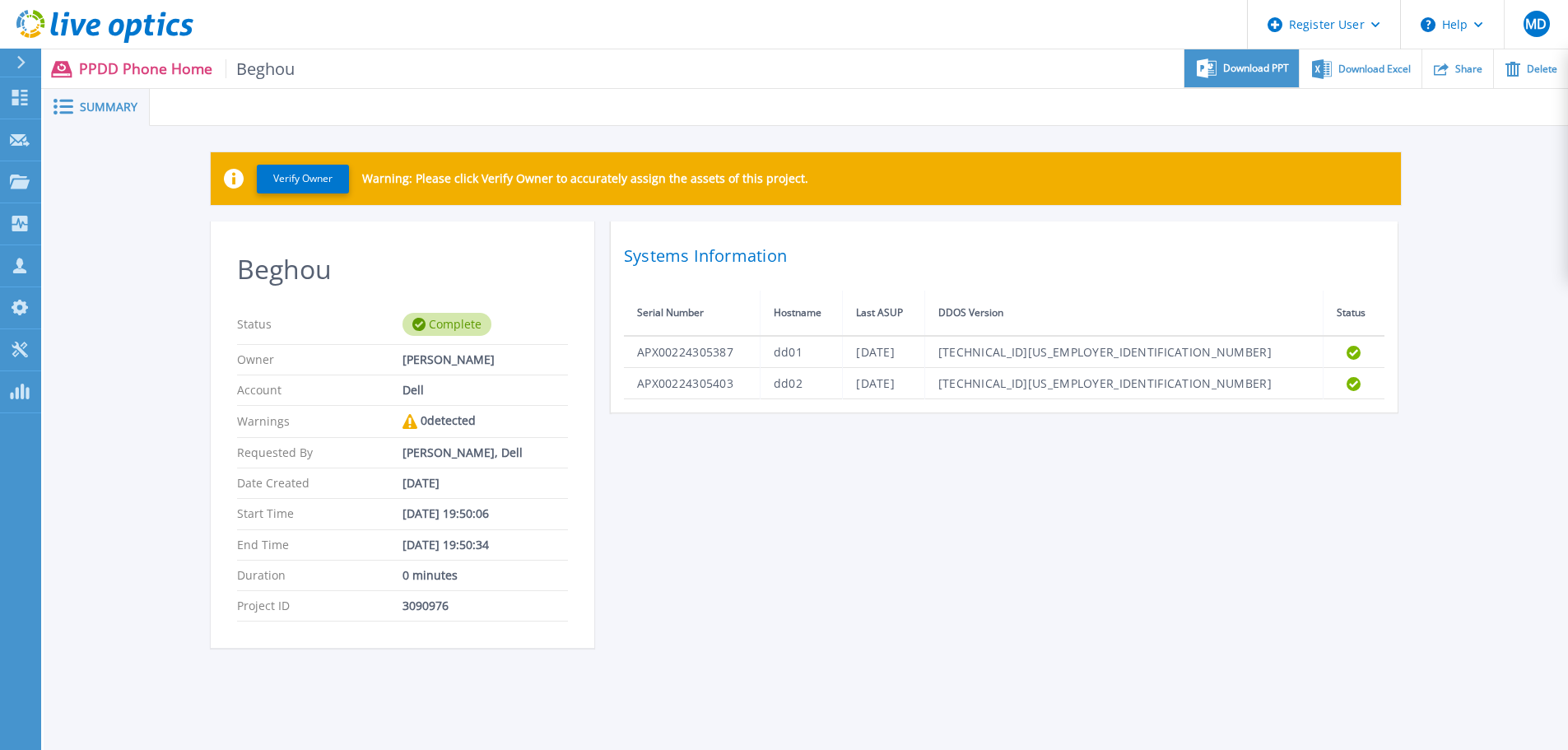
click at [1265, 84] on div "Download PPT" at bounding box center [1241, 69] width 114 height 39
